Goal: Register for event/course

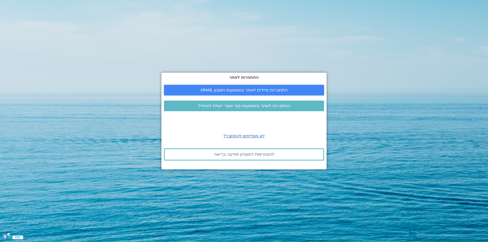
click at [237, 91] on span "התחברות מיידית לאתר באמצעות חשבון GMAIL" at bounding box center [243, 90] width 87 height 5
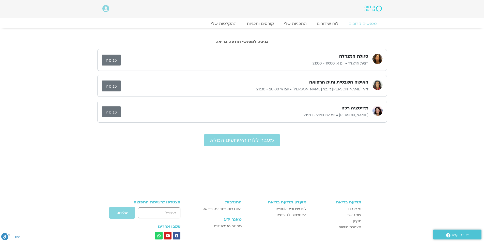
click at [347, 90] on p "ד״ר [PERSON_NAME] זן בר [PERSON_NAME] • יום א׳ 20:00 - 21:30" at bounding box center [244, 89] width 247 height 6
click at [112, 86] on link "כניסה" at bounding box center [111, 86] width 19 height 11
